Goal: Find specific page/section: Find specific page/section

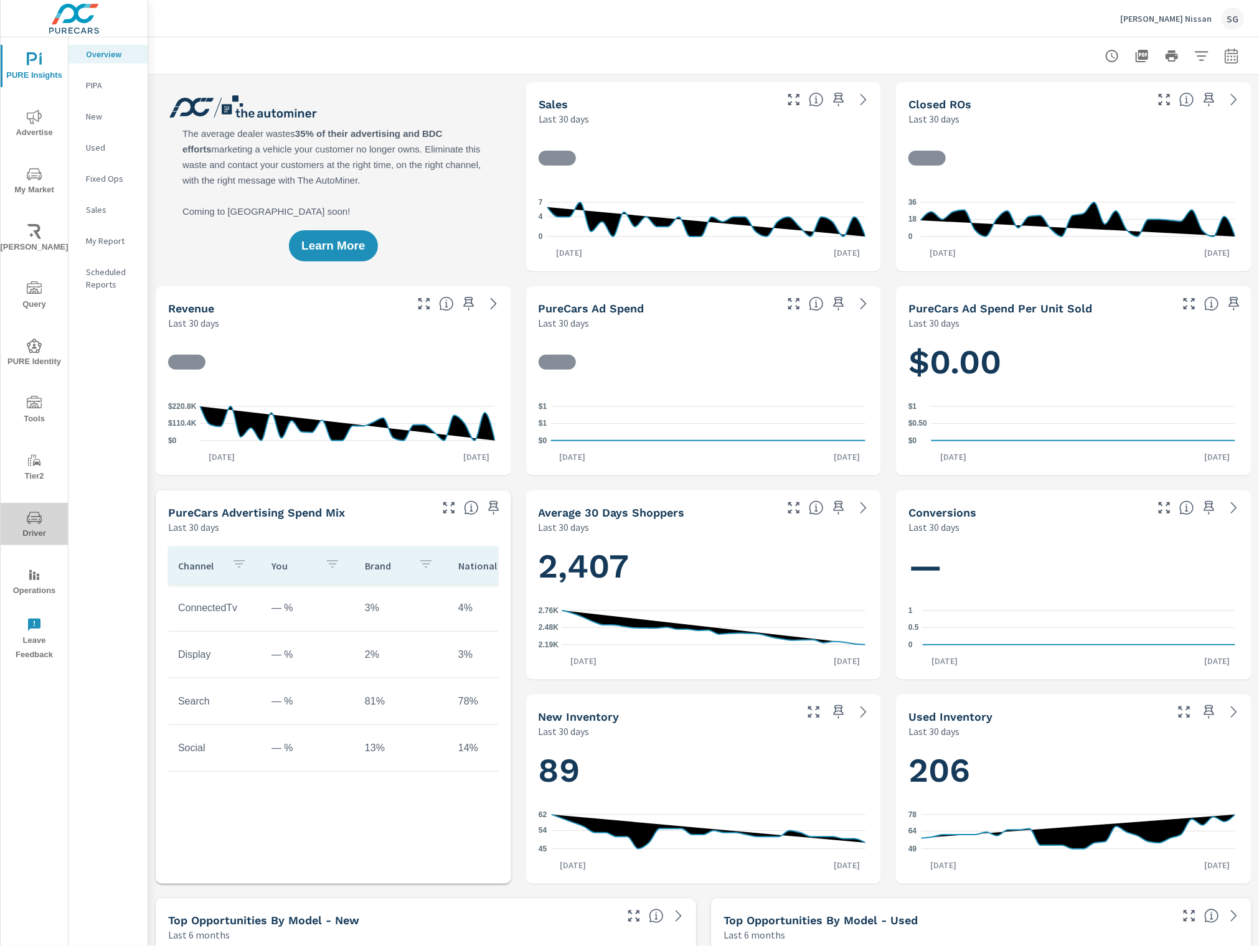
click at [19, 517] on span "Driver" at bounding box center [34, 525] width 60 height 31
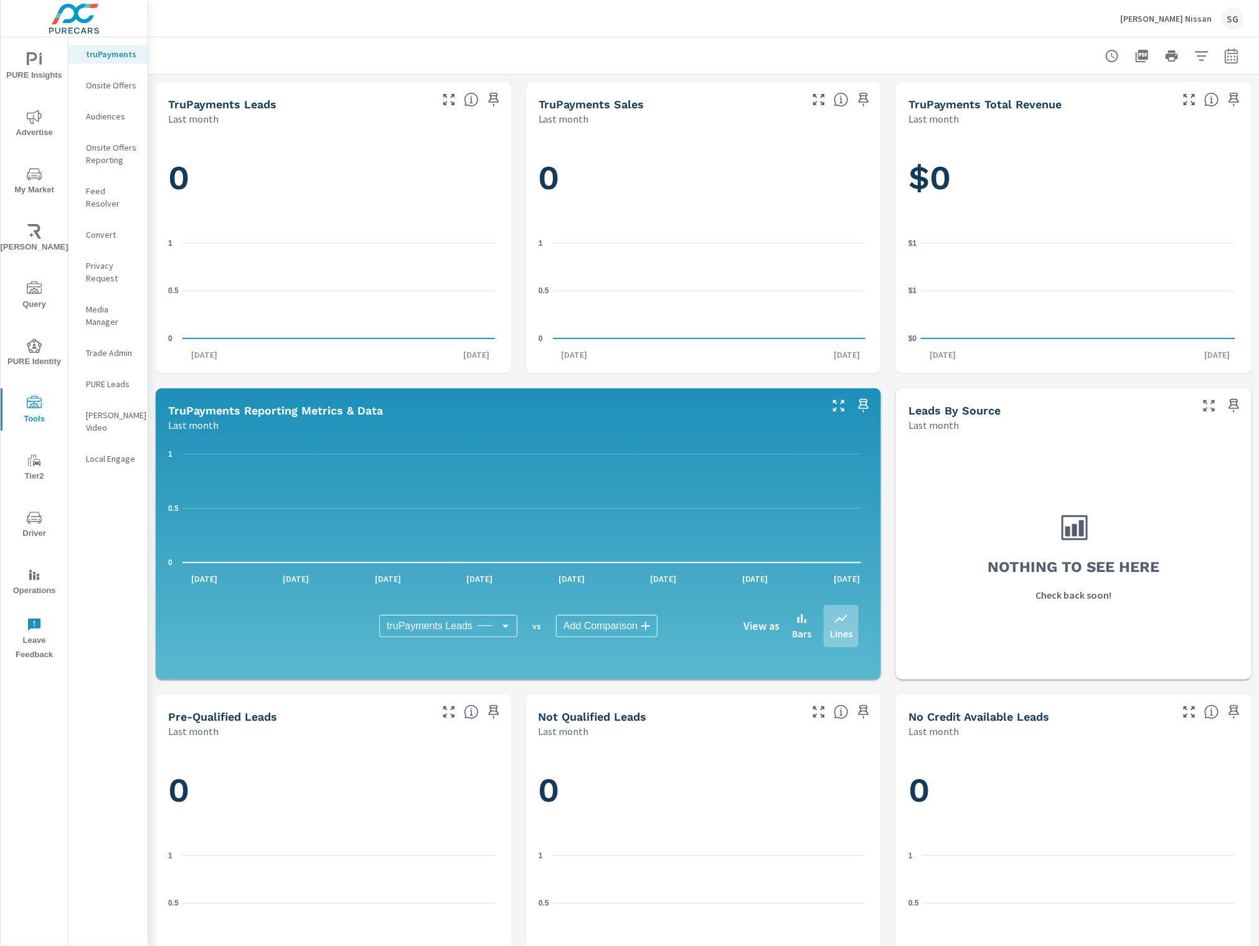
click at [113, 187] on p "Feed Resolver" at bounding box center [112, 197] width 52 height 25
